Goal: Information Seeking & Learning: Learn about a topic

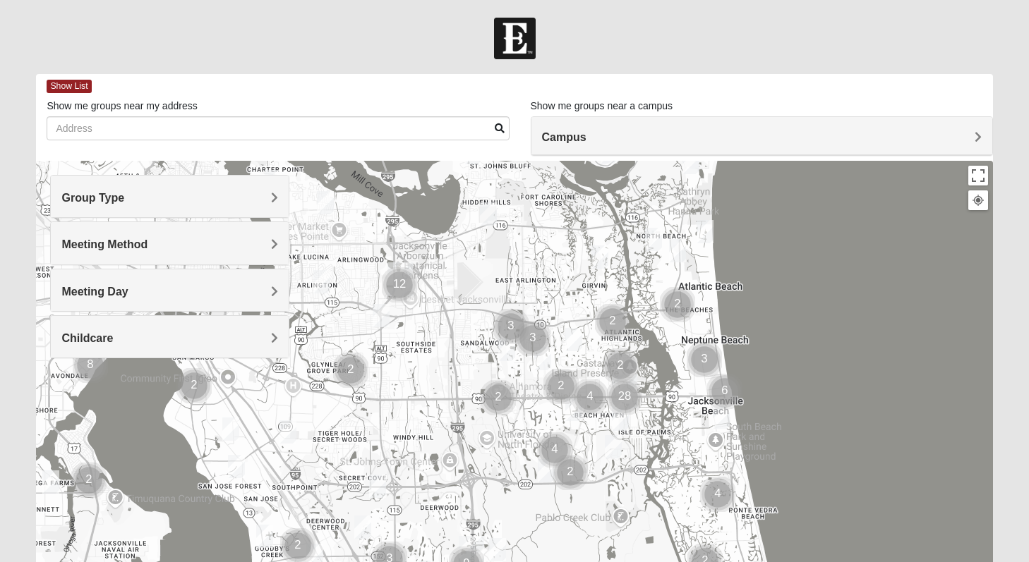
drag, startPoint x: 344, startPoint y: 267, endPoint x: 453, endPoint y: 223, distance: 117.4
click at [454, 224] on div at bounding box center [514, 443] width 956 height 565
click at [254, 196] on h4 "Group Type" at bounding box center [169, 197] width 217 height 13
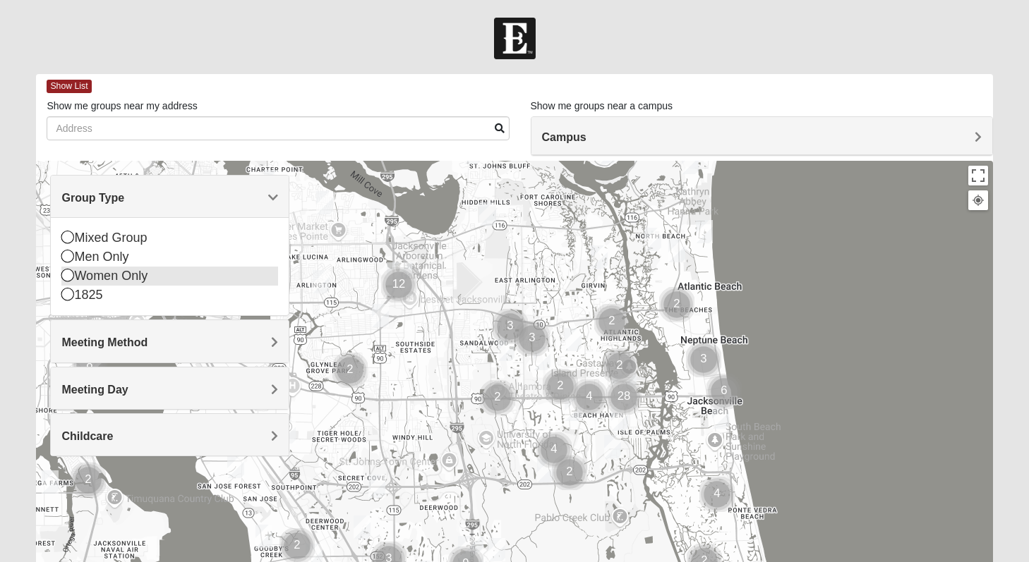
click at [92, 271] on div "Women Only" at bounding box center [169, 276] width 217 height 19
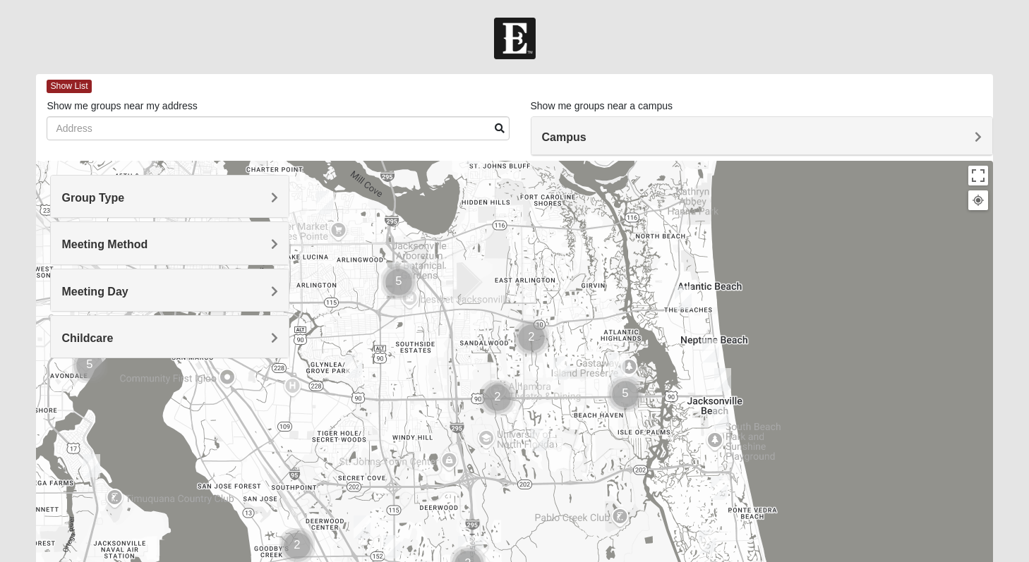
click at [166, 242] on h4 "Meeting Method" at bounding box center [169, 244] width 217 height 13
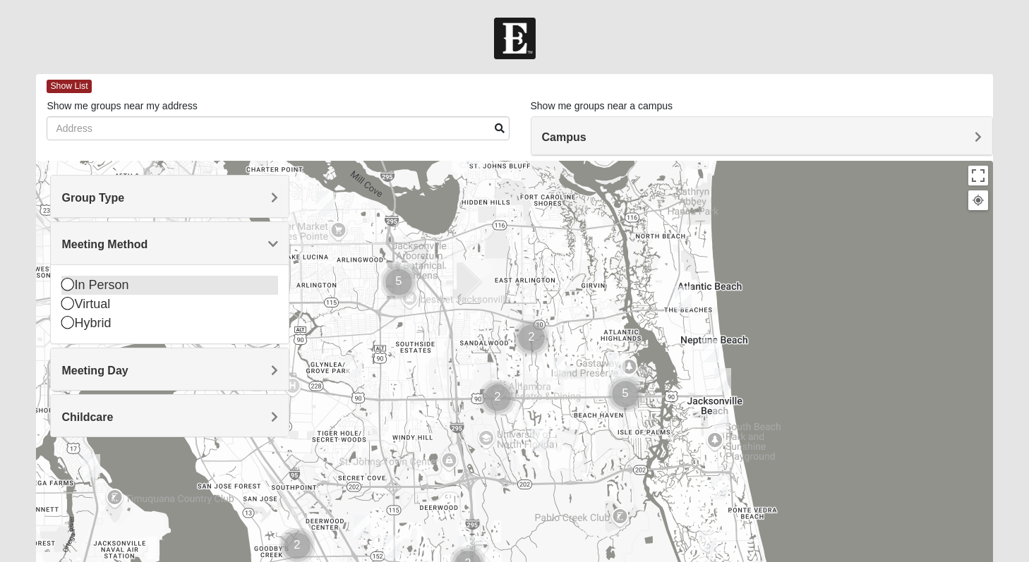
click at [110, 282] on div "In Person" at bounding box center [169, 285] width 217 height 19
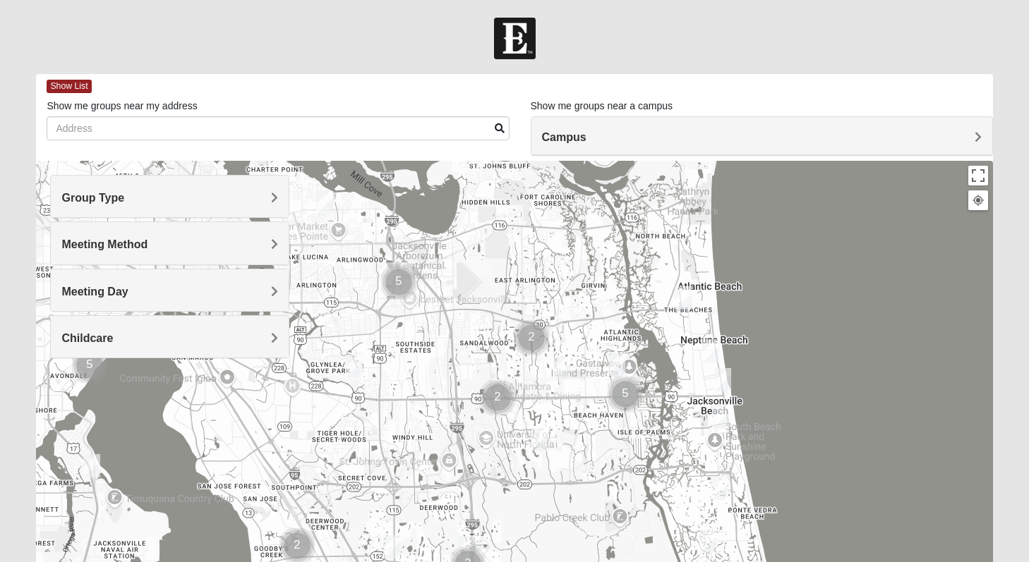
click at [196, 245] on h4 "Meeting Method" at bounding box center [169, 244] width 217 height 13
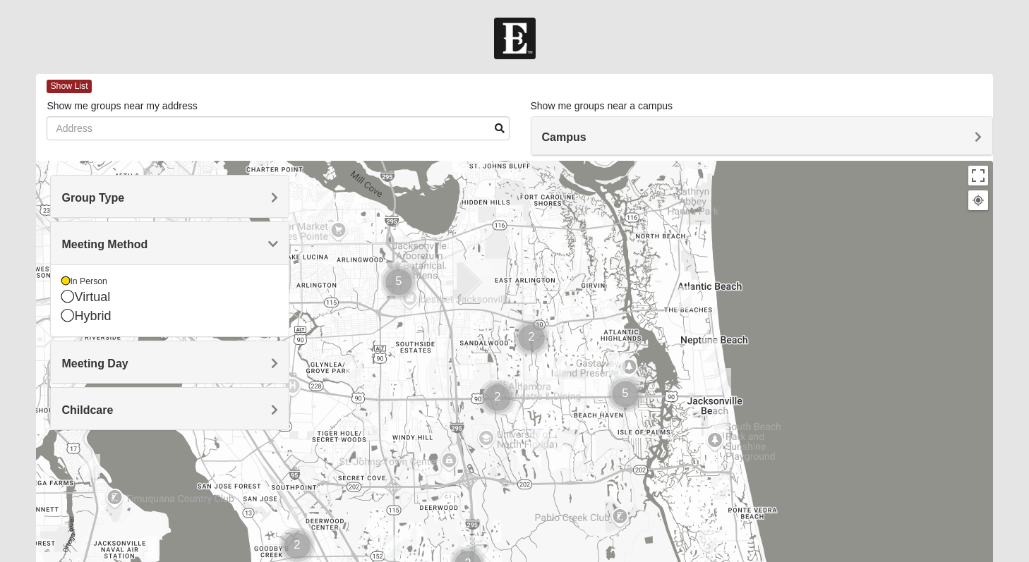
click at [183, 236] on div "Meeting Method" at bounding box center [170, 243] width 238 height 42
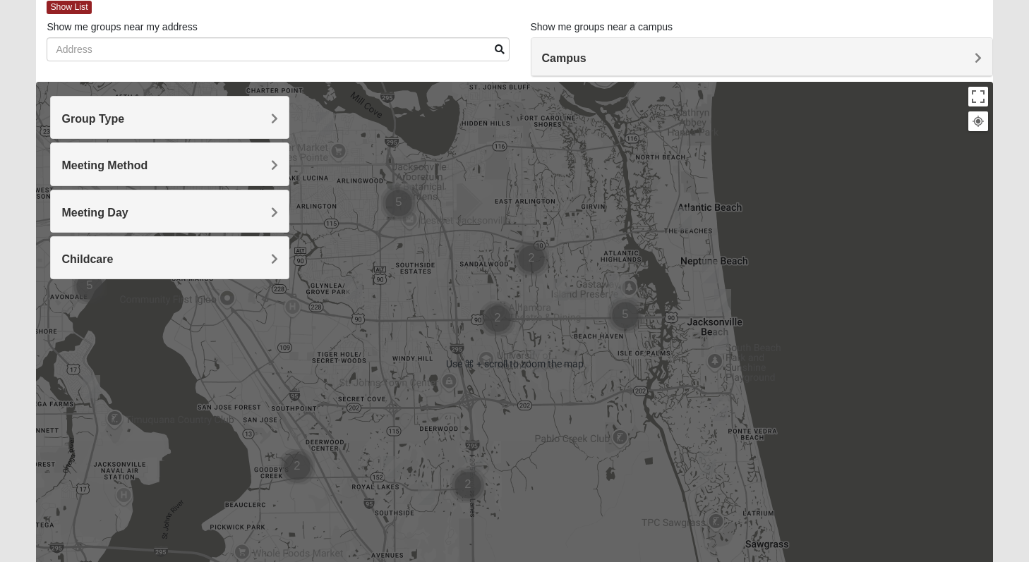
scroll to position [80, 0]
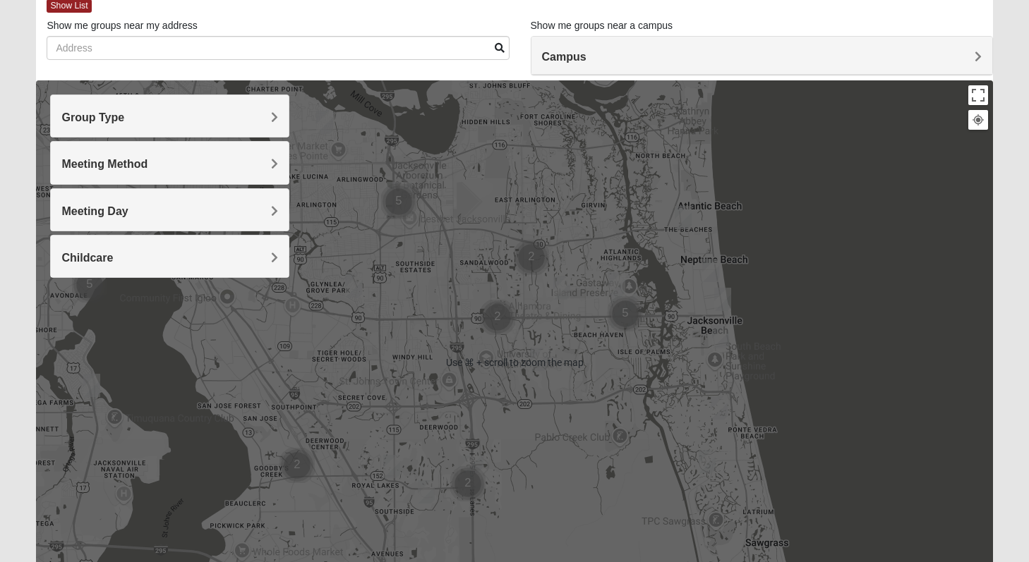
click at [575, 64] on div "Campus" at bounding box center [761, 56] width 461 height 38
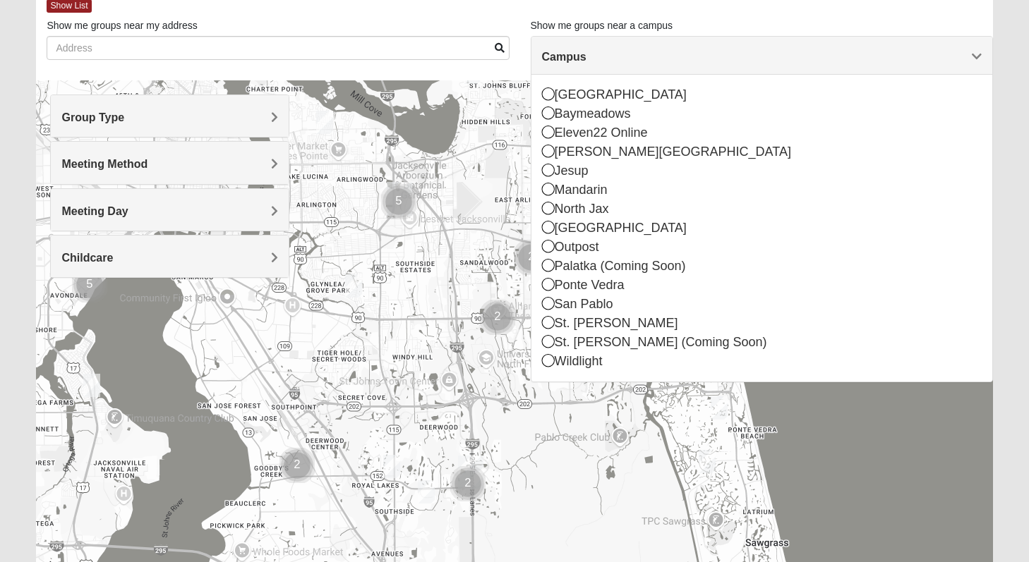
click at [820, 426] on div at bounding box center [514, 362] width 956 height 565
click at [586, 57] on span "Campus" at bounding box center [564, 57] width 44 height 12
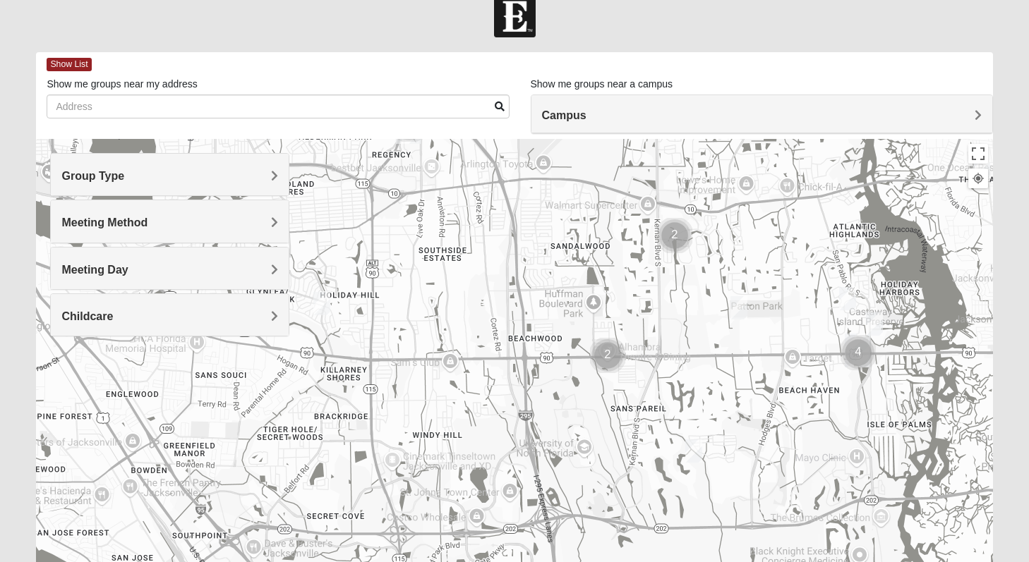
scroll to position [21, 0]
click at [66, 64] on span "Show List" at bounding box center [69, 65] width 44 height 13
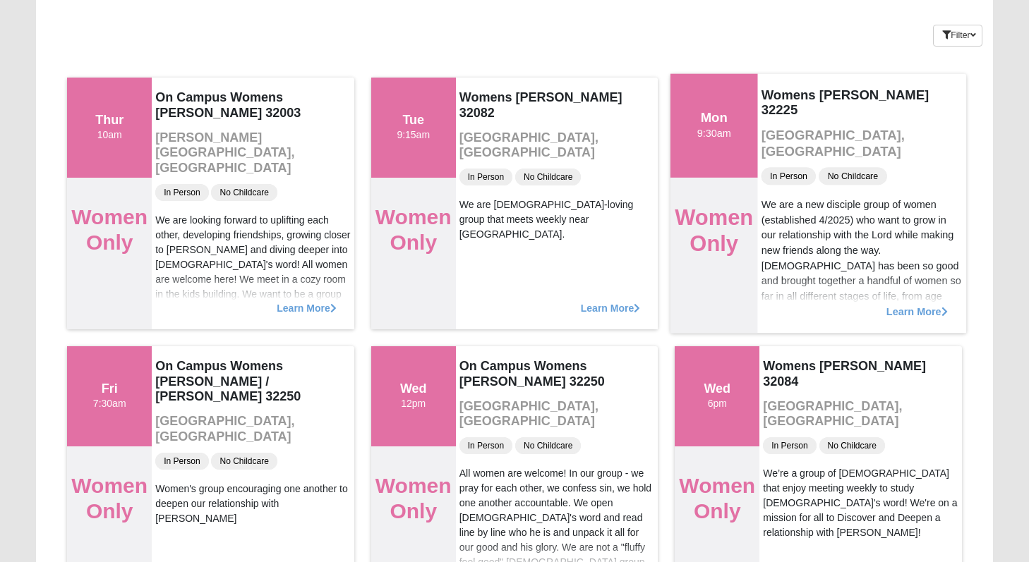
scroll to position [112, 0]
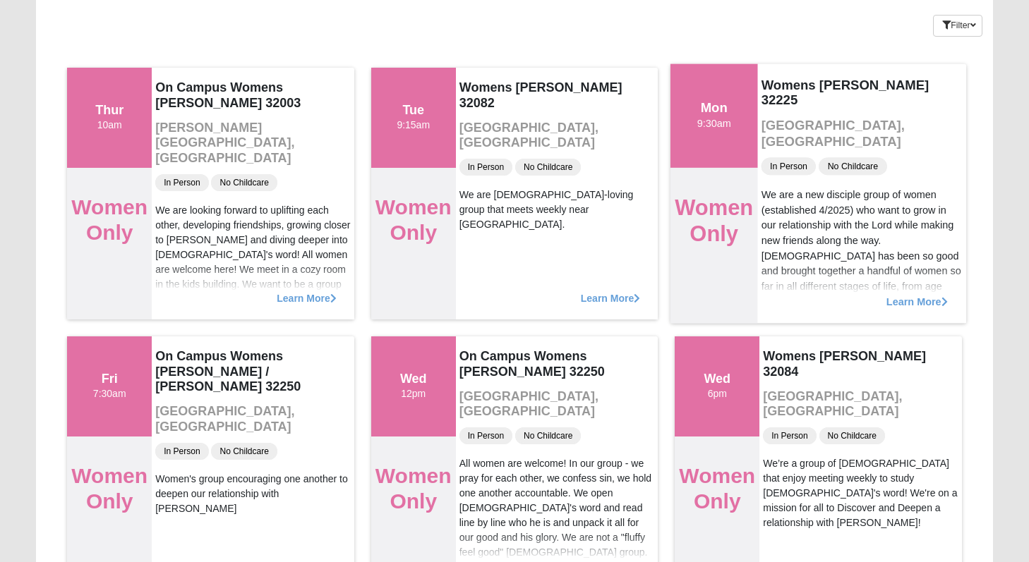
click at [898, 294] on span "Learn More" at bounding box center [916, 294] width 61 height 0
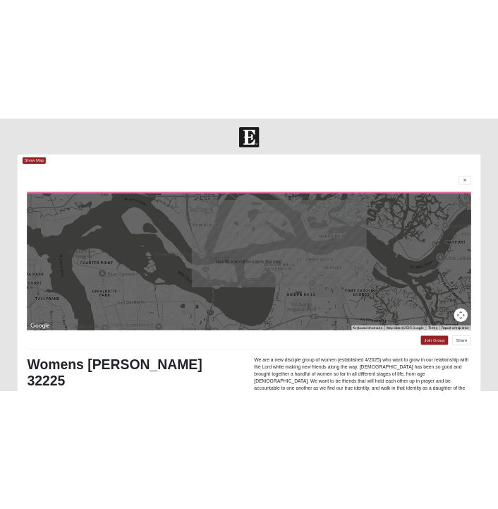
scroll to position [182, 0]
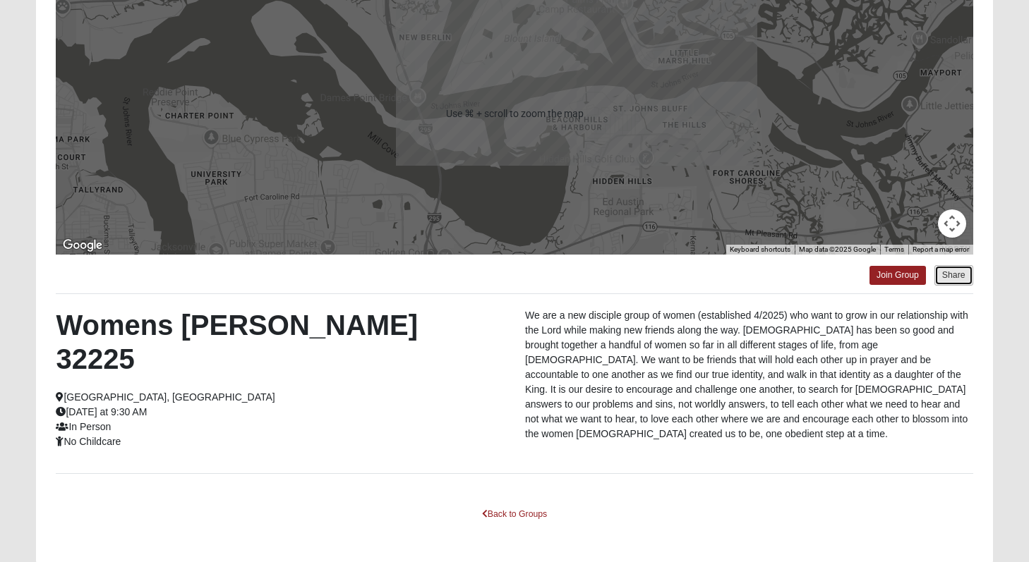
click at [963, 272] on button "Share" at bounding box center [953, 275] width 39 height 20
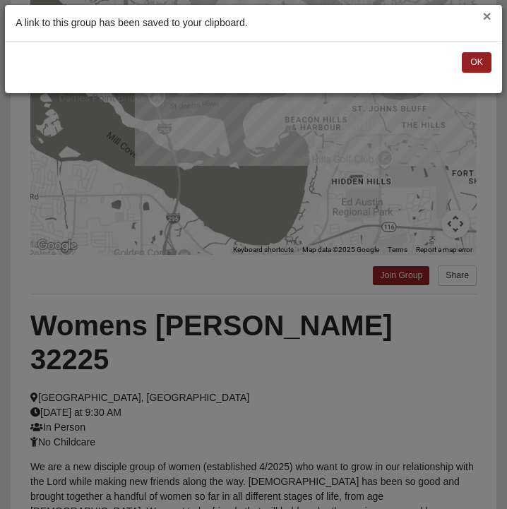
click at [485, 20] on button "×" at bounding box center [487, 15] width 8 height 15
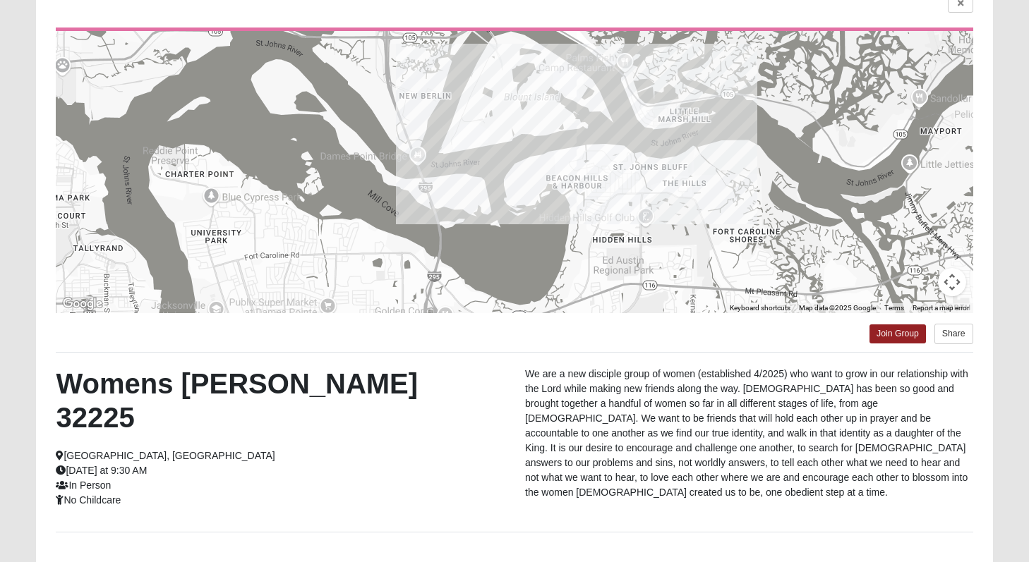
scroll to position [210, 0]
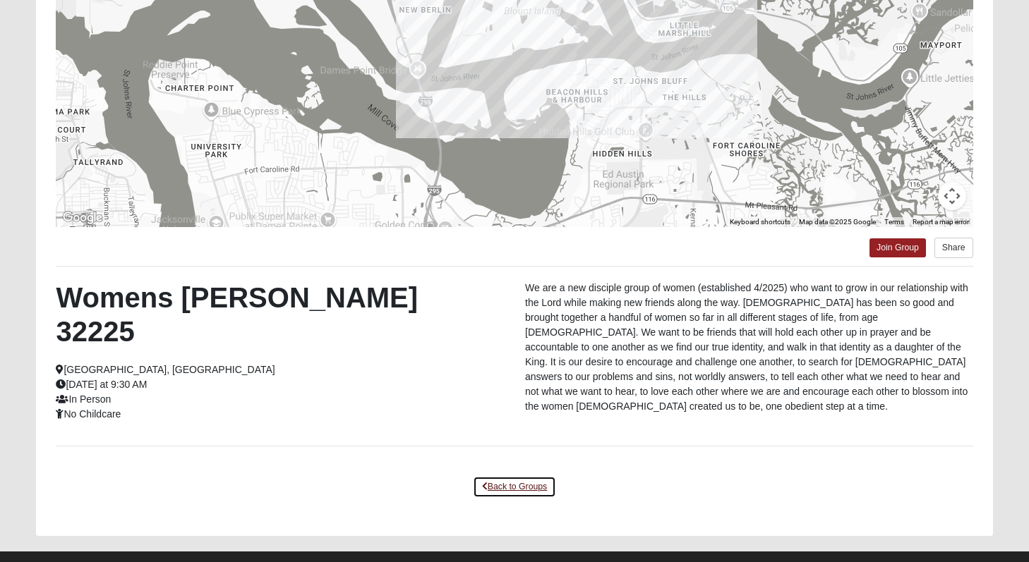
click at [494, 476] on link "Back to Groups" at bounding box center [514, 487] width 83 height 22
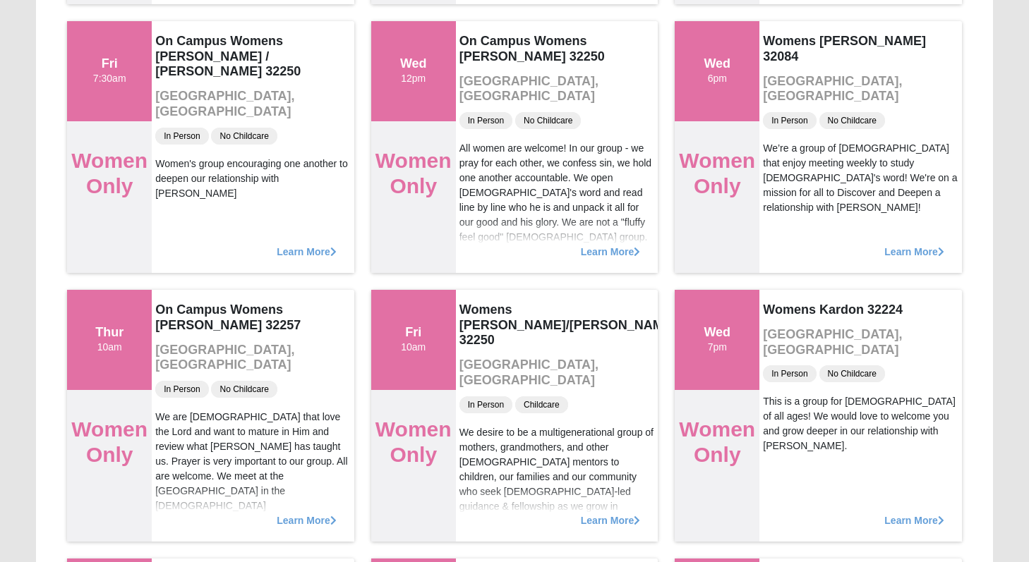
scroll to position [430, 0]
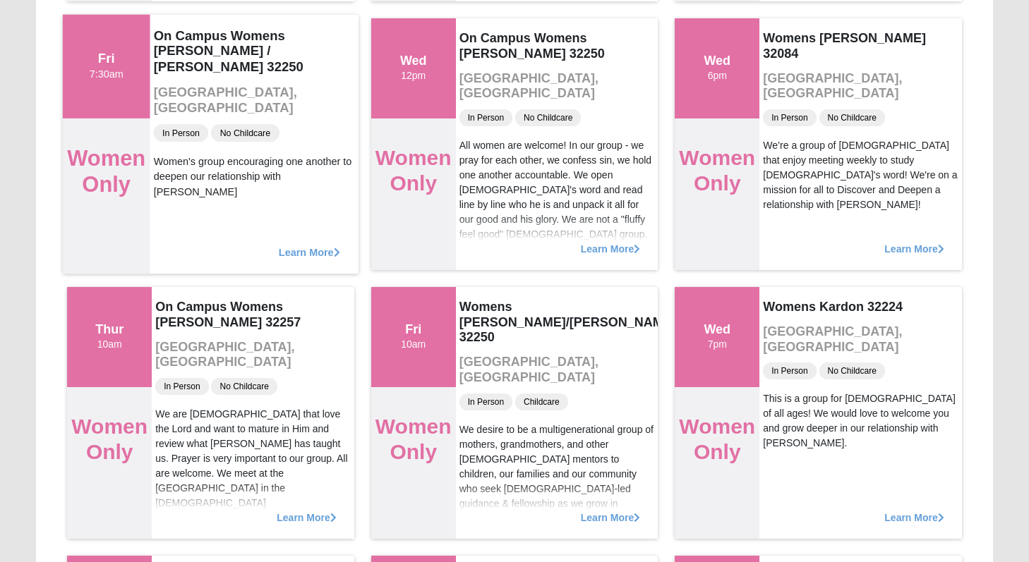
drag, startPoint x: 198, startPoint y: 190, endPoint x: 315, endPoint y: 134, distance: 129.1
click at [315, 133] on div "On Campus Womens [PERSON_NAME] / [PERSON_NAME] 32250 [GEOGRAPHIC_DATA], [GEOGRA…" at bounding box center [254, 144] width 208 height 260
drag, startPoint x: 306, startPoint y: 250, endPoint x: 298, endPoint y: 234, distance: 18.0
click at [299, 234] on div "Learn More" at bounding box center [254, 245] width 208 height 58
click at [313, 245] on span "Learn More" at bounding box center [309, 245] width 61 height 0
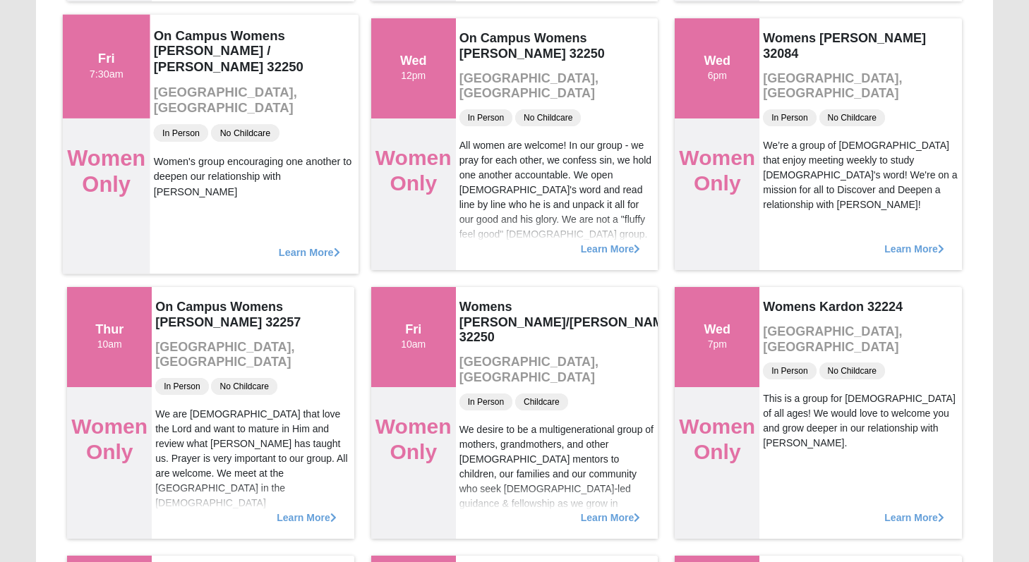
click at [325, 245] on span "Learn More" at bounding box center [309, 245] width 61 height 0
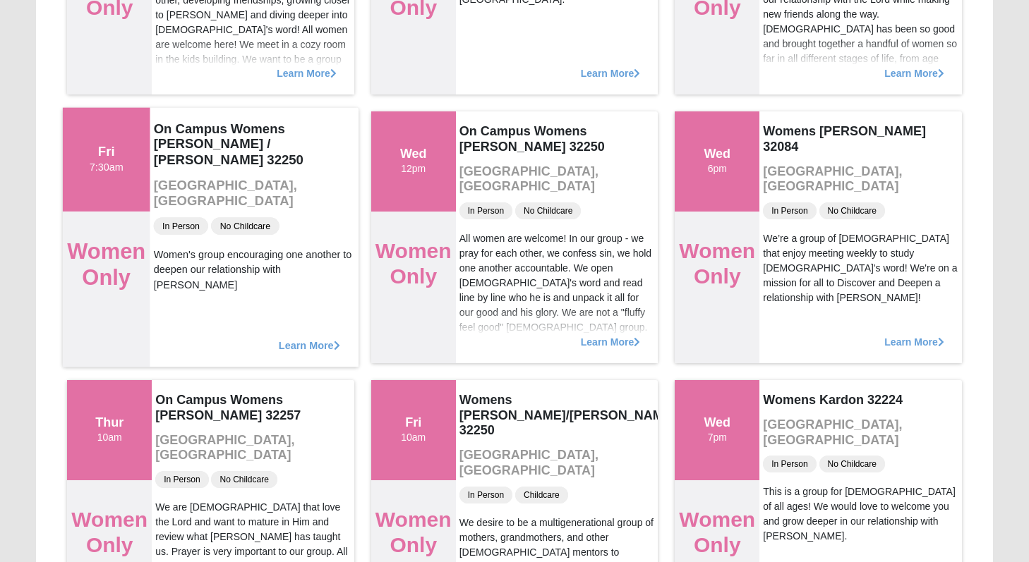
scroll to position [336, 0]
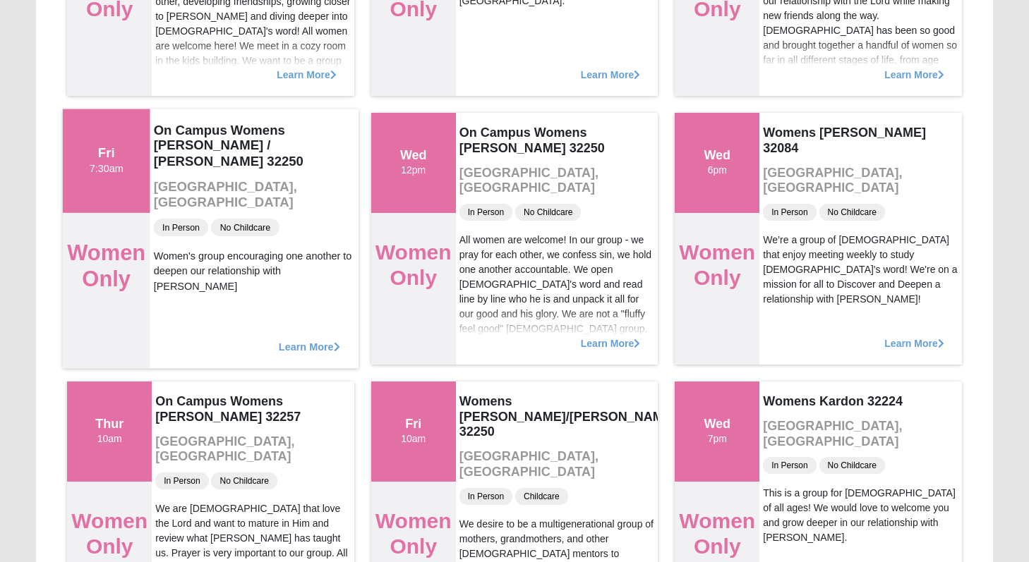
click at [211, 289] on div "On Campus Womens [PERSON_NAME] / [PERSON_NAME] 32250 [GEOGRAPHIC_DATA], [GEOGRA…" at bounding box center [254, 239] width 208 height 260
click at [306, 339] on span "Learn More" at bounding box center [309, 339] width 61 height 0
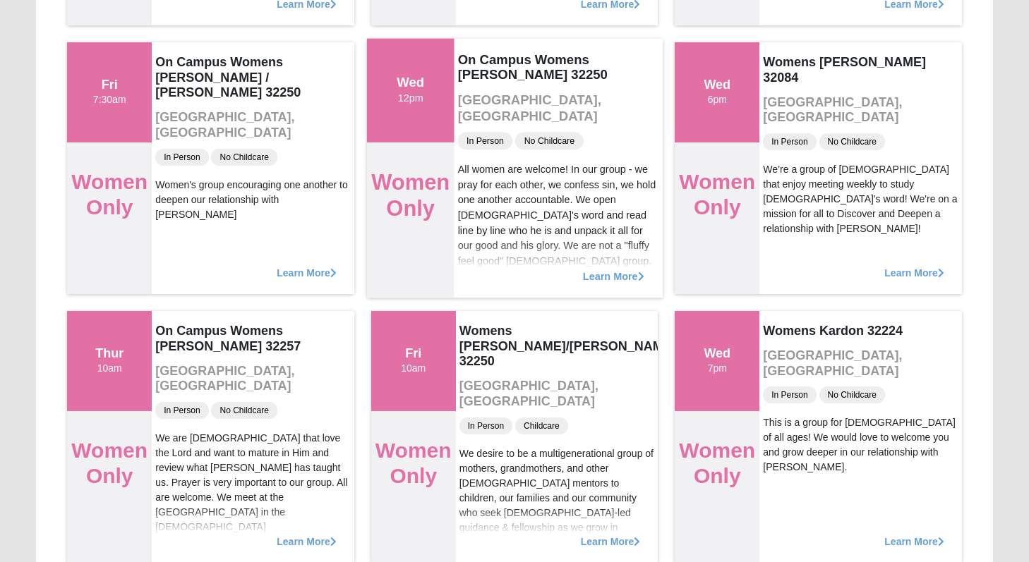
scroll to position [425, 0]
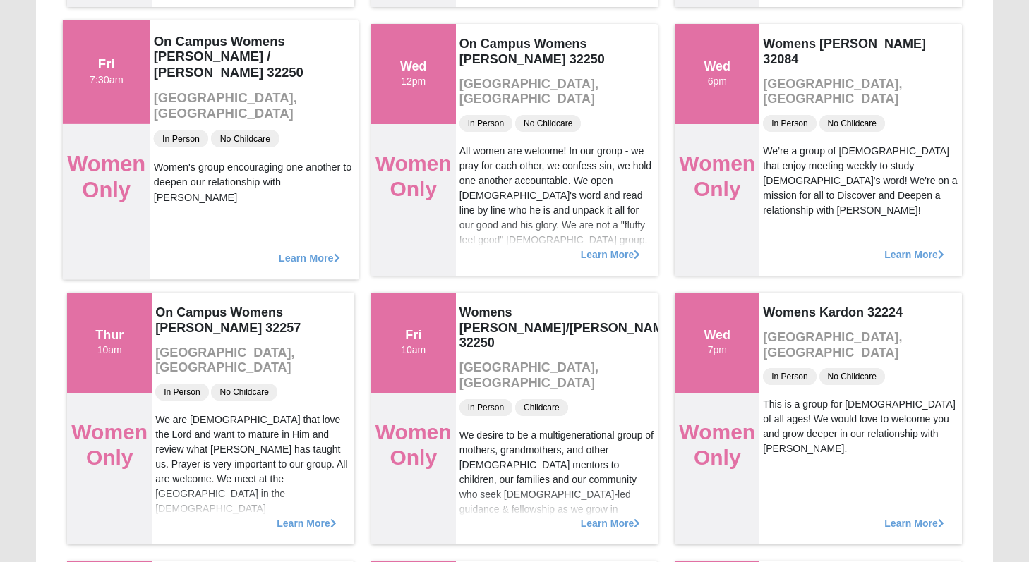
click at [341, 258] on div "Learn More" at bounding box center [254, 251] width 208 height 58
click at [330, 251] on span "Learn More" at bounding box center [309, 251] width 61 height 0
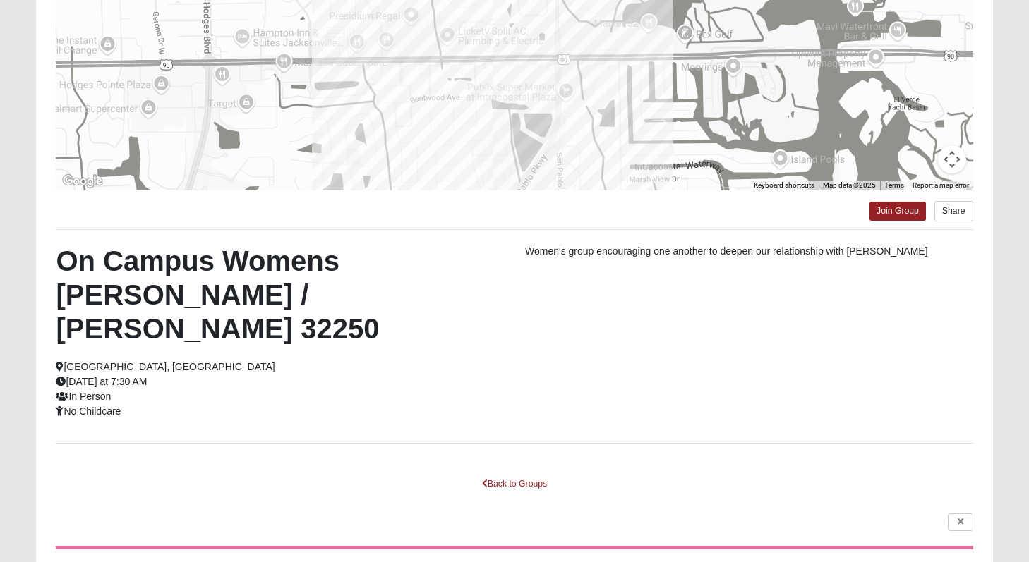
scroll to position [229, 0]
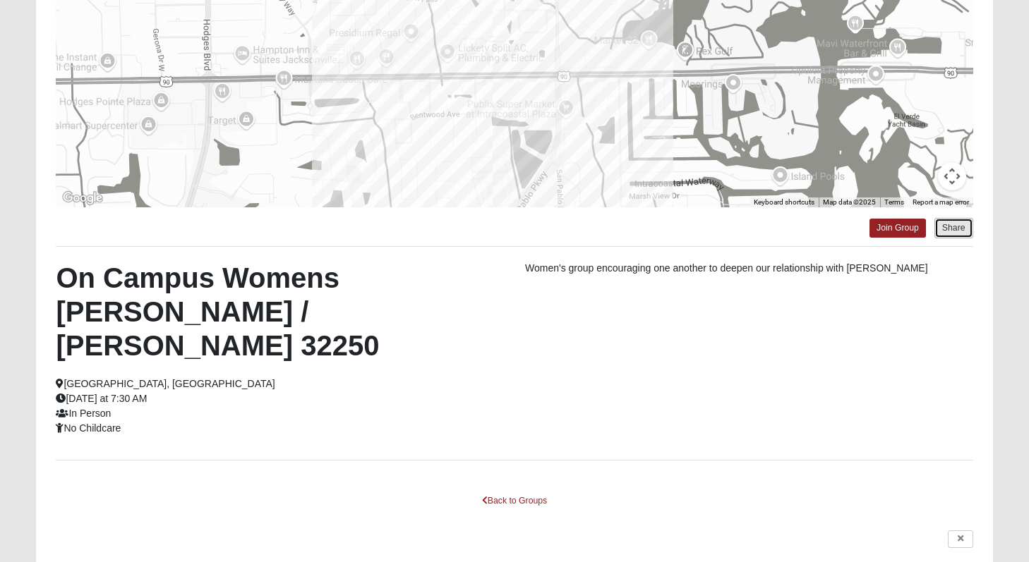
click at [960, 227] on button "Share" at bounding box center [953, 228] width 39 height 20
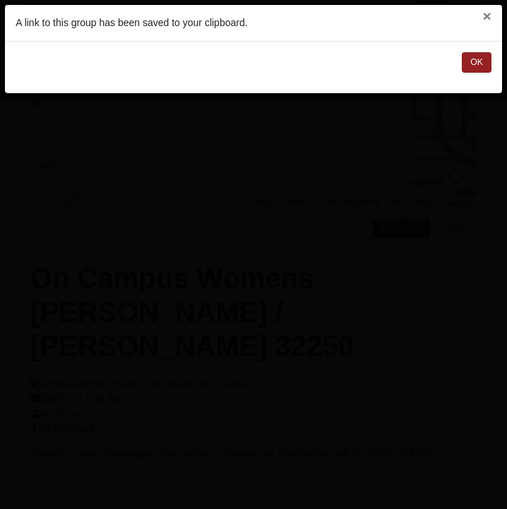
click at [488, 16] on button "×" at bounding box center [487, 15] width 8 height 15
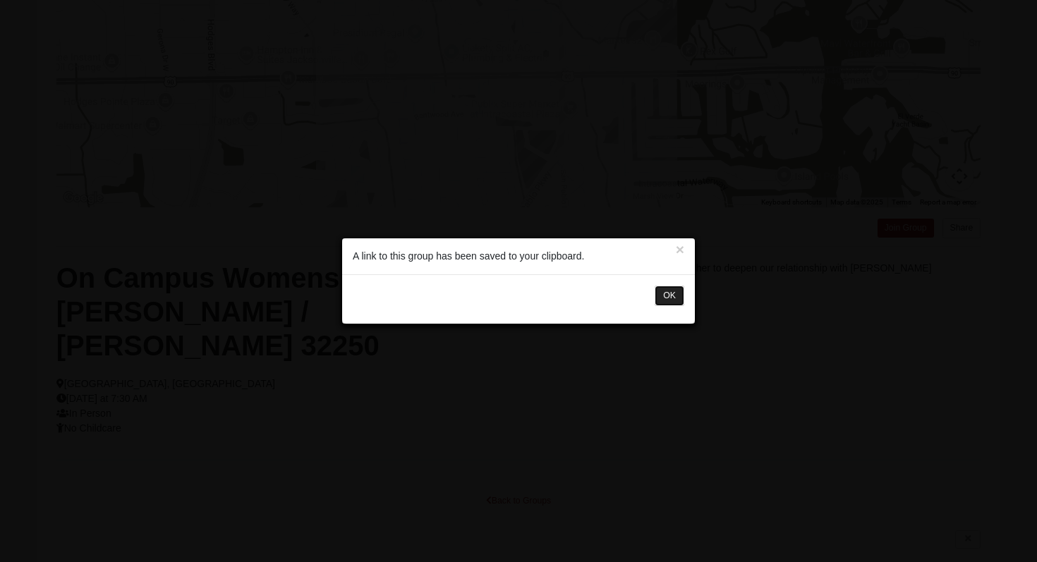
click at [666, 304] on button "OK" at bounding box center [670, 296] width 30 height 20
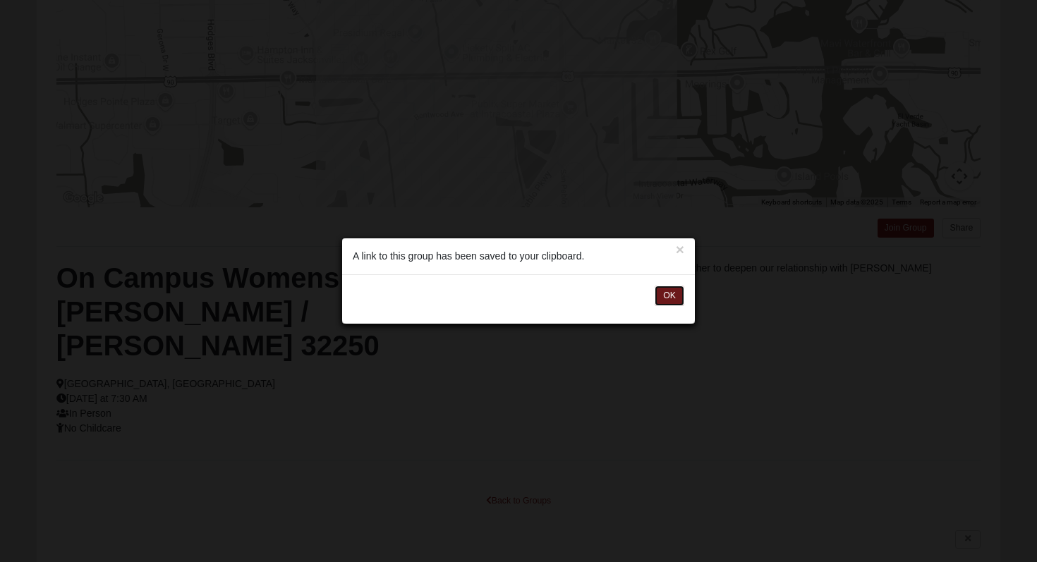
click at [666, 304] on button "OK" at bounding box center [670, 296] width 30 height 20
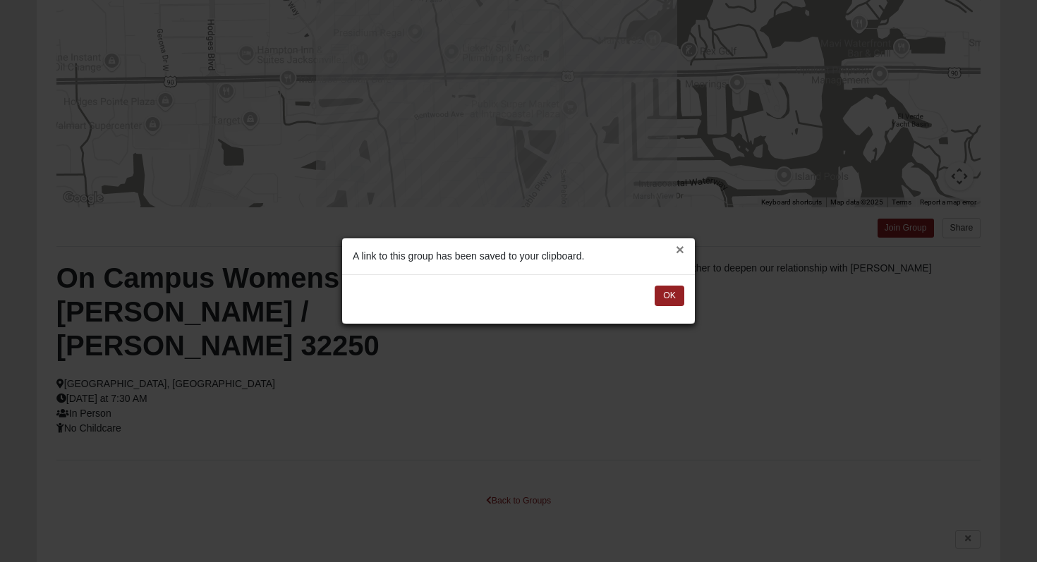
click at [680, 251] on button "×" at bounding box center [680, 249] width 8 height 15
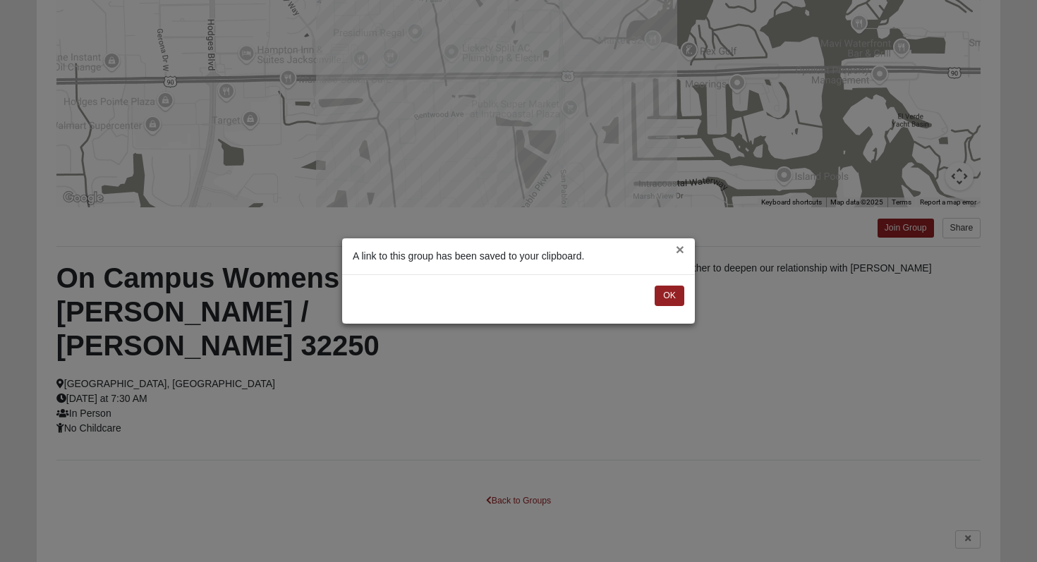
click at [680, 251] on button "×" at bounding box center [680, 249] width 8 height 15
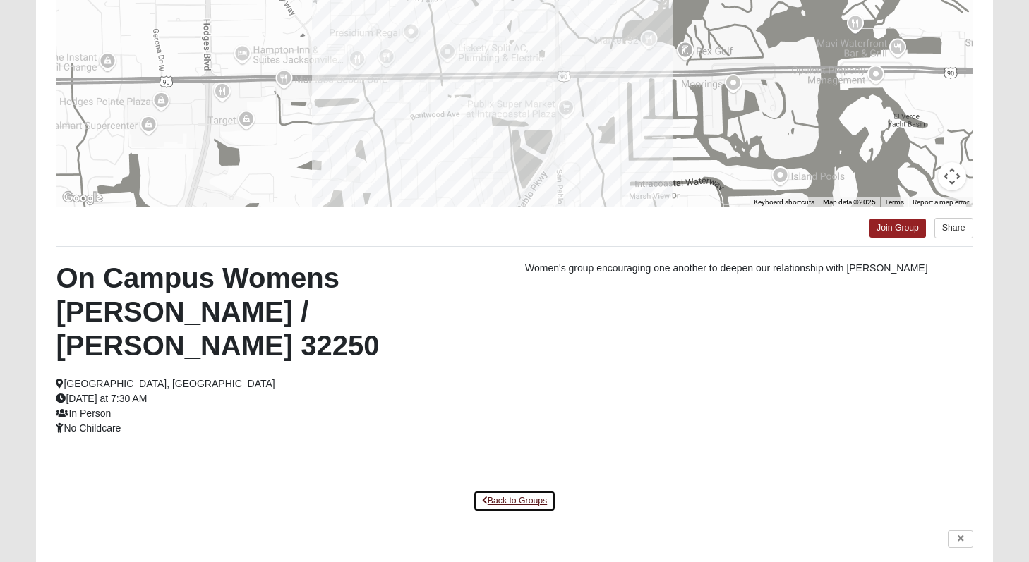
click at [503, 490] on link "Back to Groups" at bounding box center [514, 501] width 83 height 22
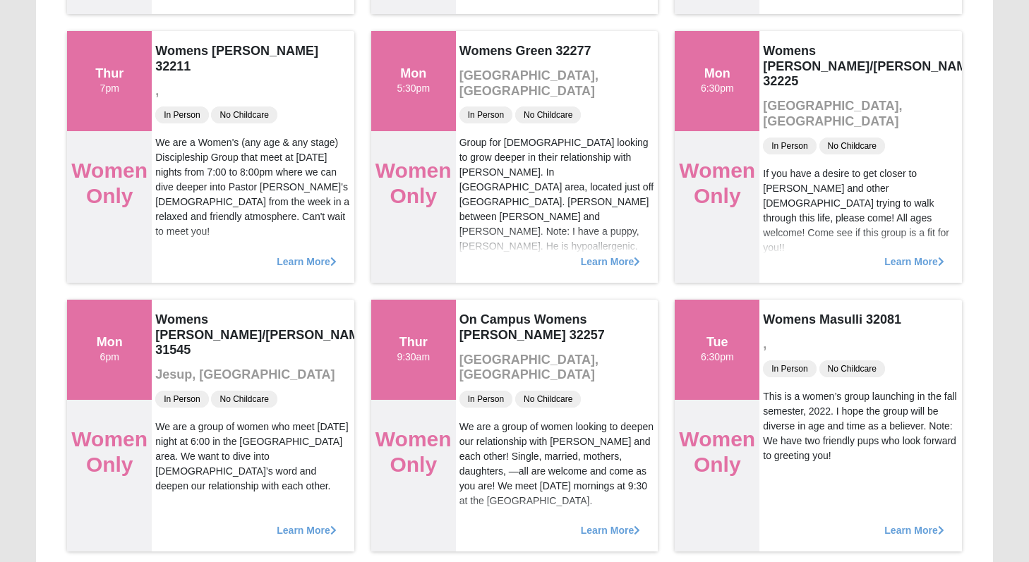
scroll to position [960, 0]
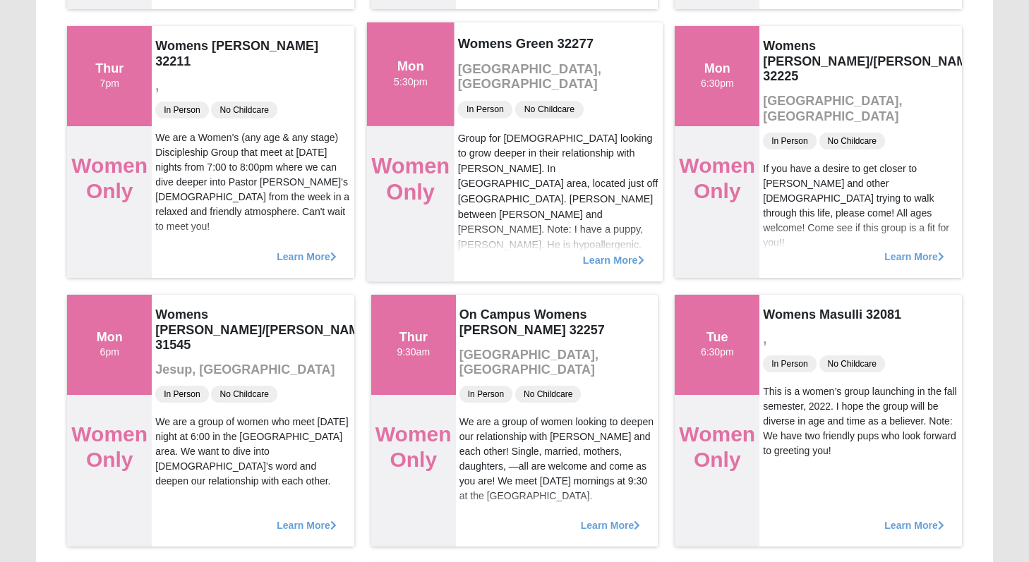
click at [601, 253] on span "Learn More" at bounding box center [613, 253] width 61 height 0
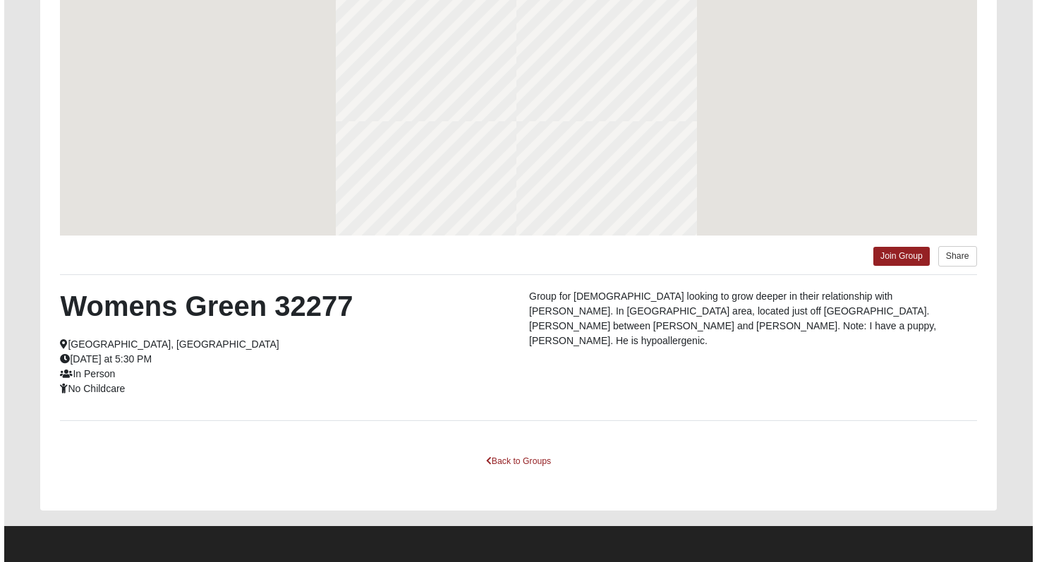
scroll to position [201, 0]
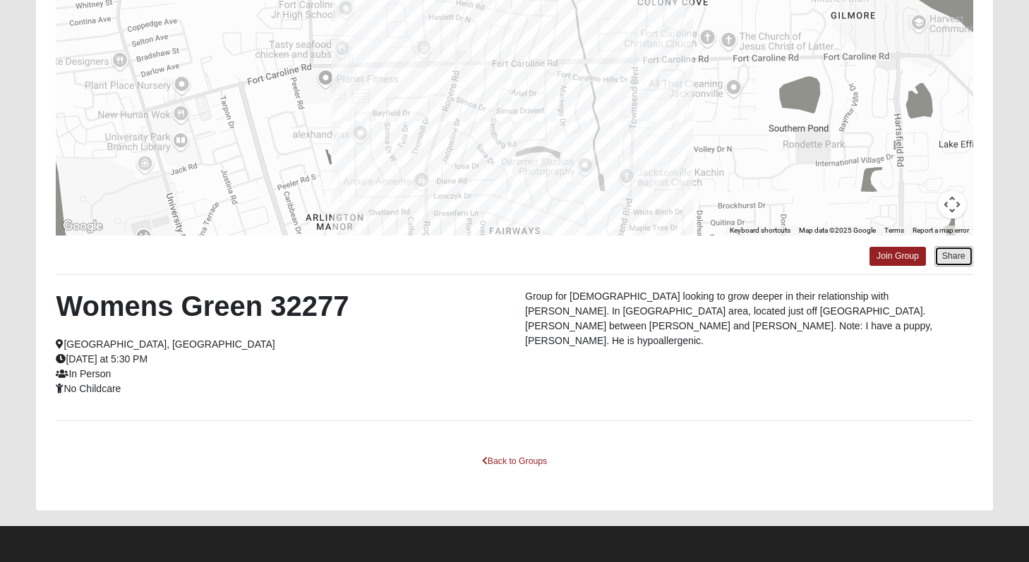
click at [944, 251] on button "Share" at bounding box center [953, 256] width 39 height 20
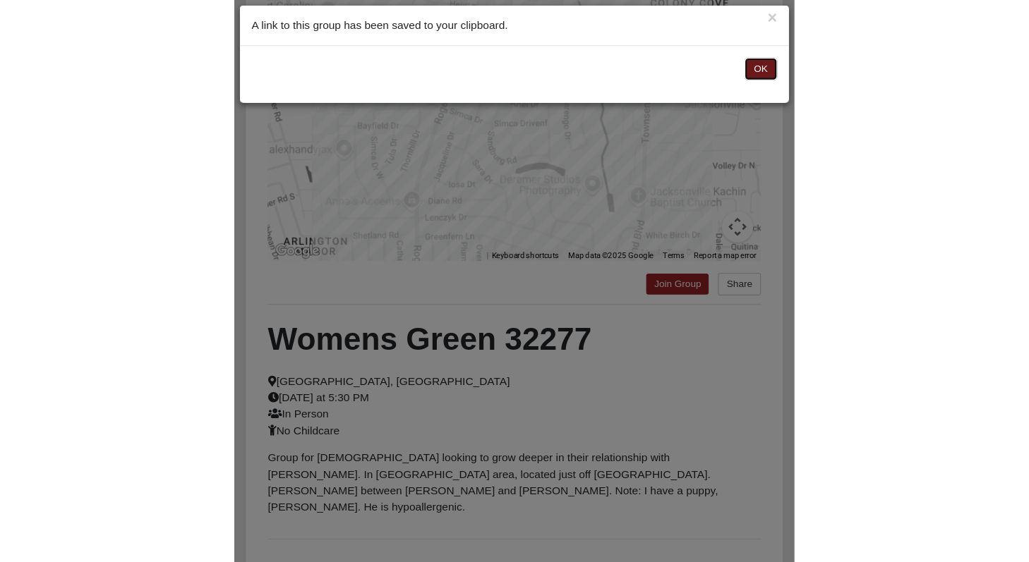
scroll to position [115, 0]
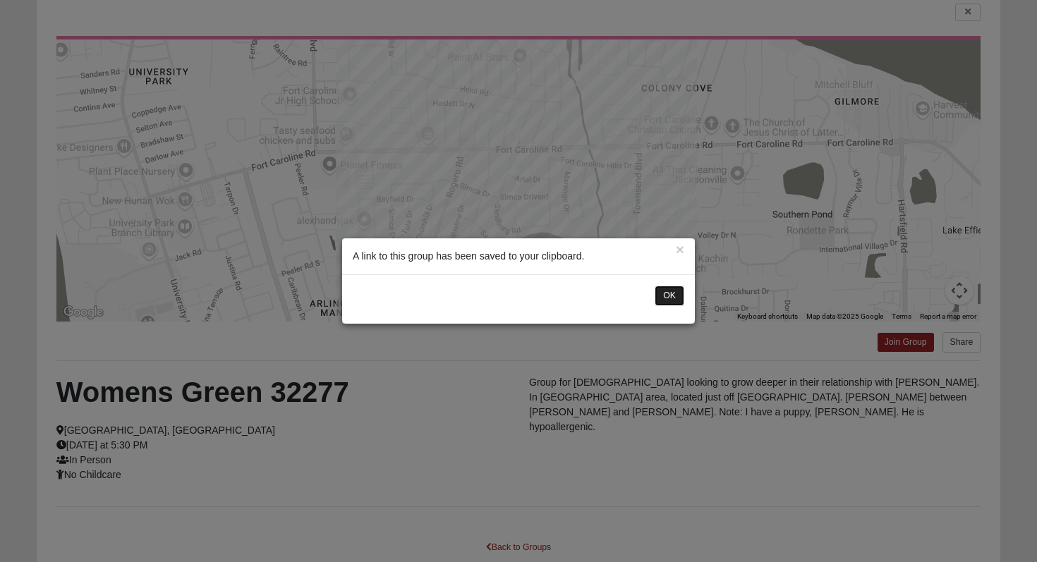
click at [669, 291] on button "OK" at bounding box center [670, 296] width 30 height 20
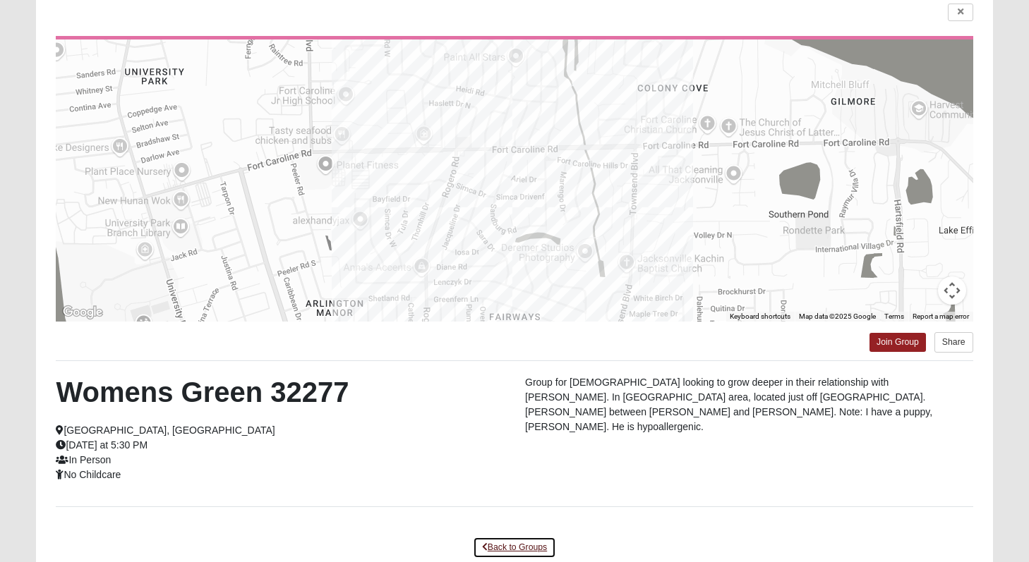
click at [528, 551] on link "Back to Groups" at bounding box center [514, 548] width 83 height 22
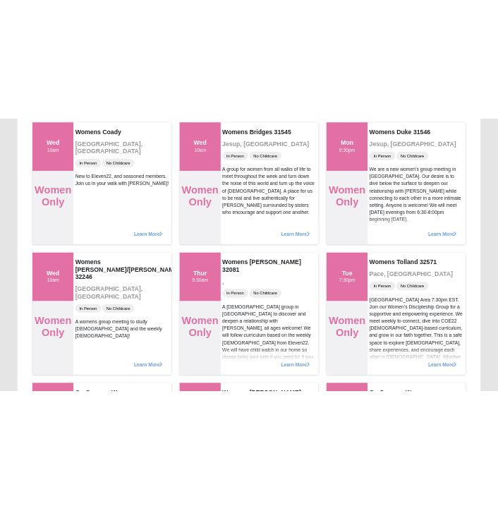
scroll to position [4488, 0]
